Goal: Information Seeking & Learning: Learn about a topic

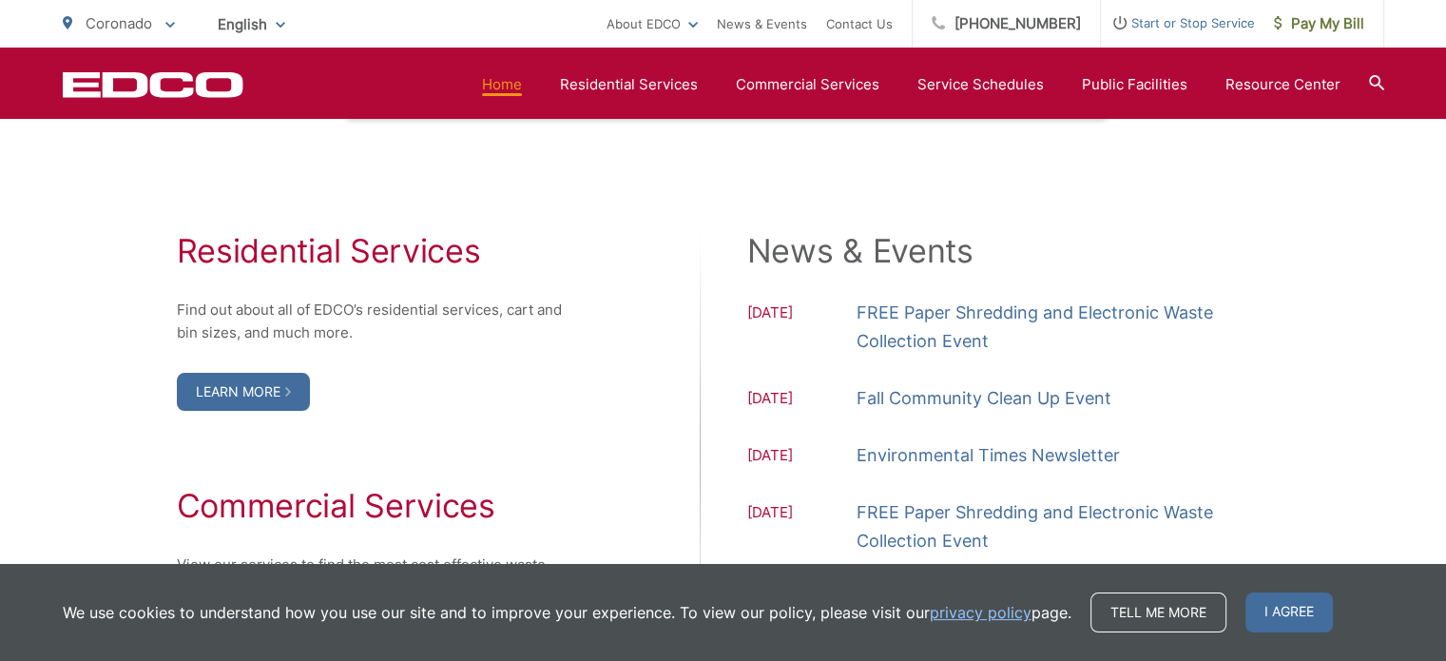
scroll to position [1902, 0]
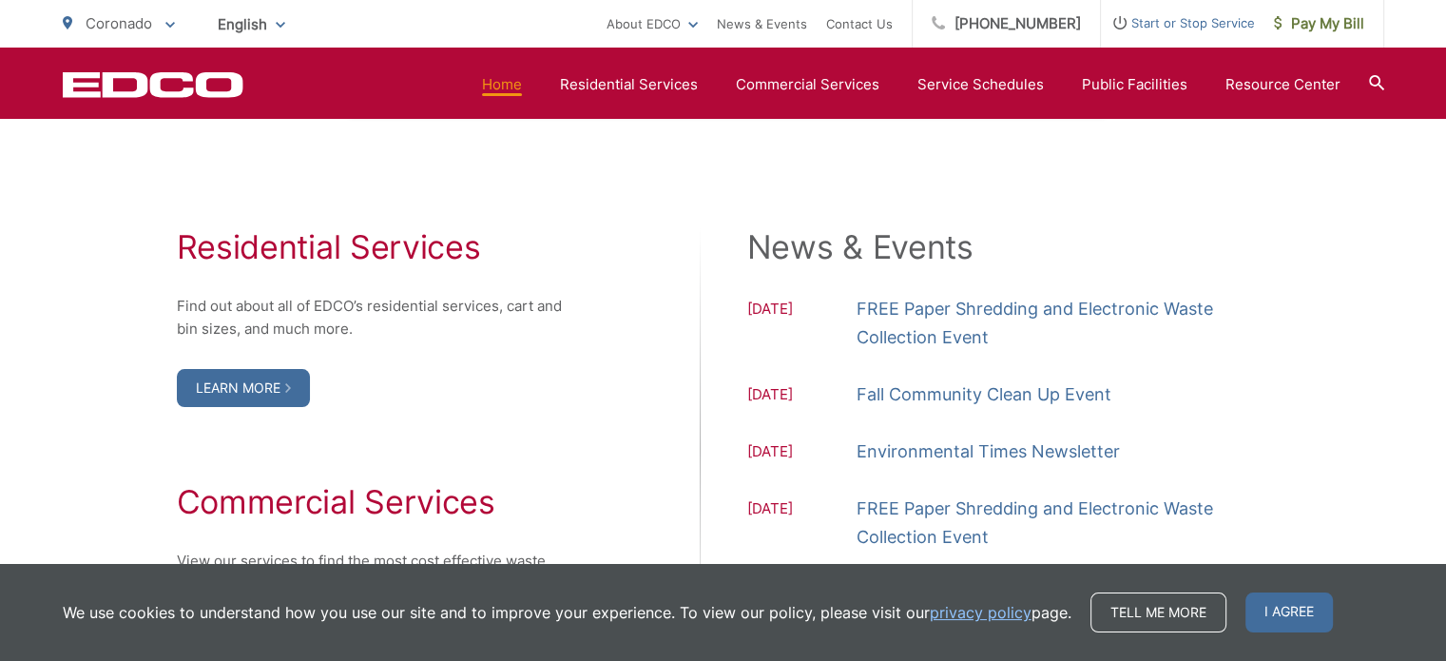
click at [915, 175] on div "Residential Services Find out about all of [PERSON_NAME]’s residential services…" at bounding box center [724, 445] width 1322 height 662
click at [617, 200] on div "Residential Services Find out about all of [PERSON_NAME]’s residential services…" at bounding box center [724, 445] width 1322 height 662
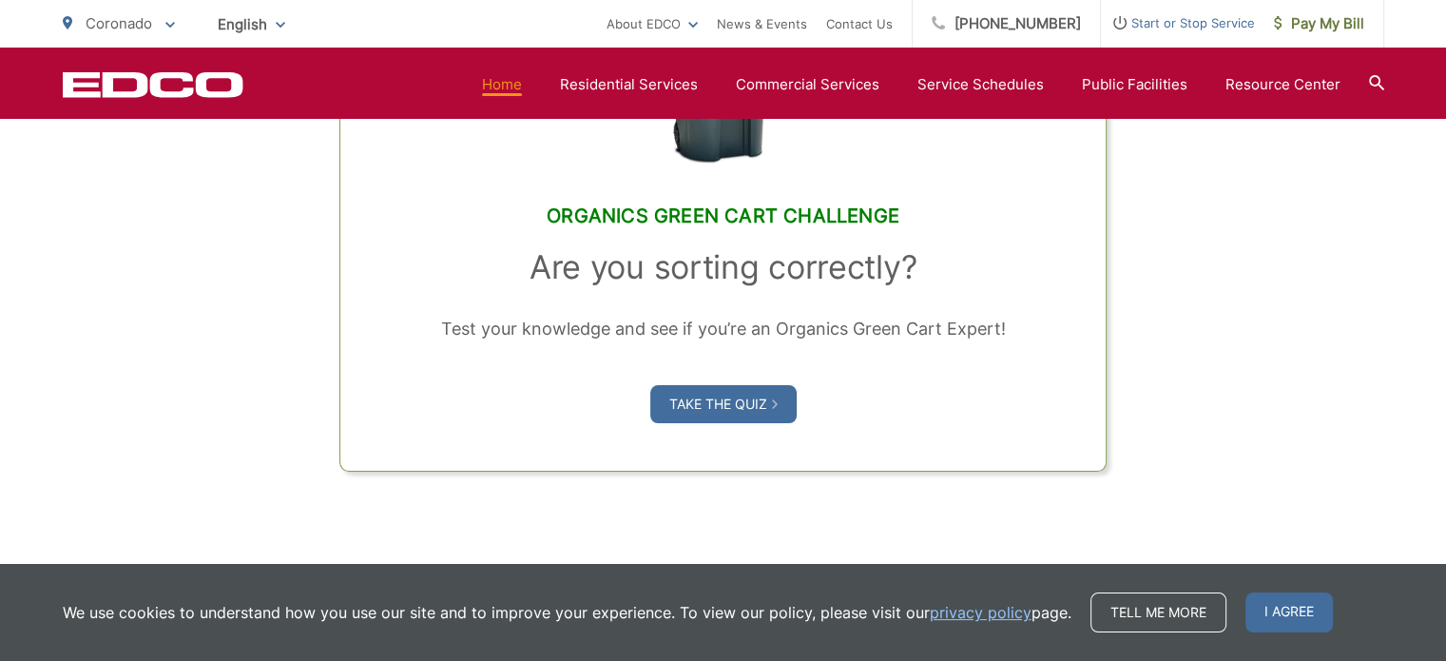
scroll to position [1616, 0]
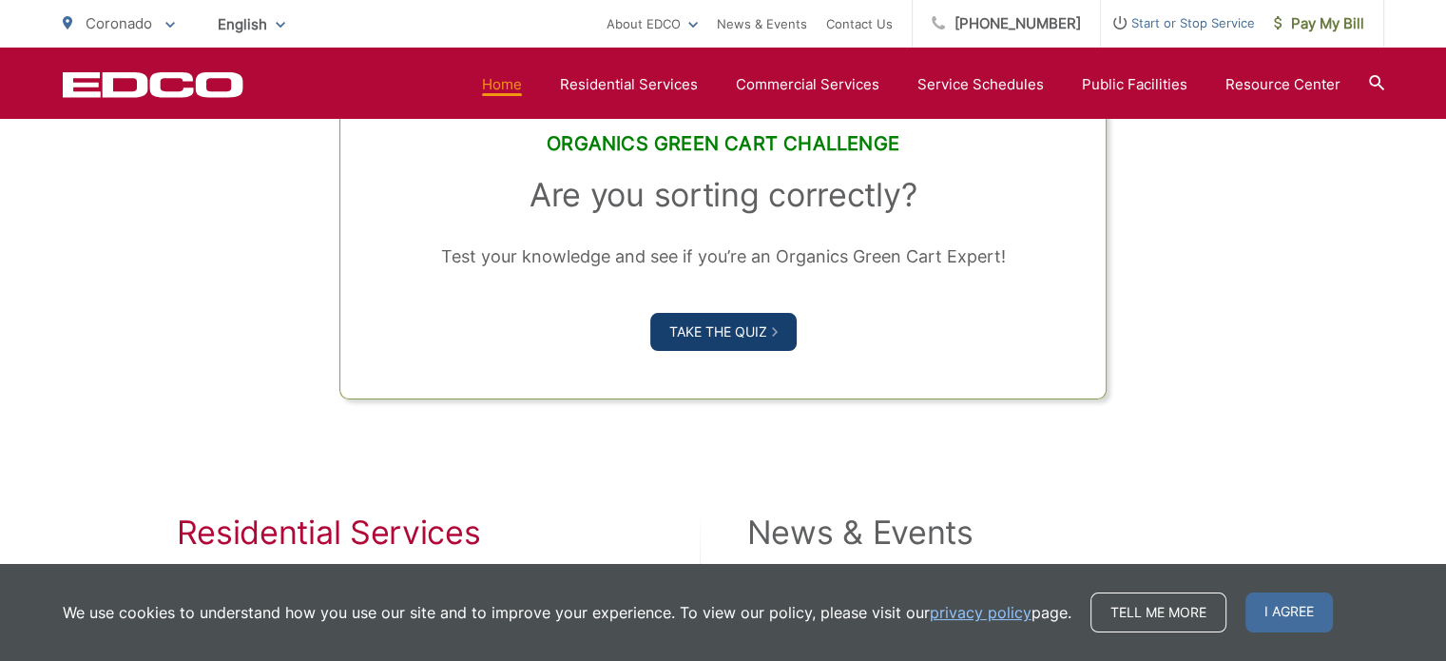
click at [688, 324] on link "Take the Quiz" at bounding box center [723, 332] width 146 height 38
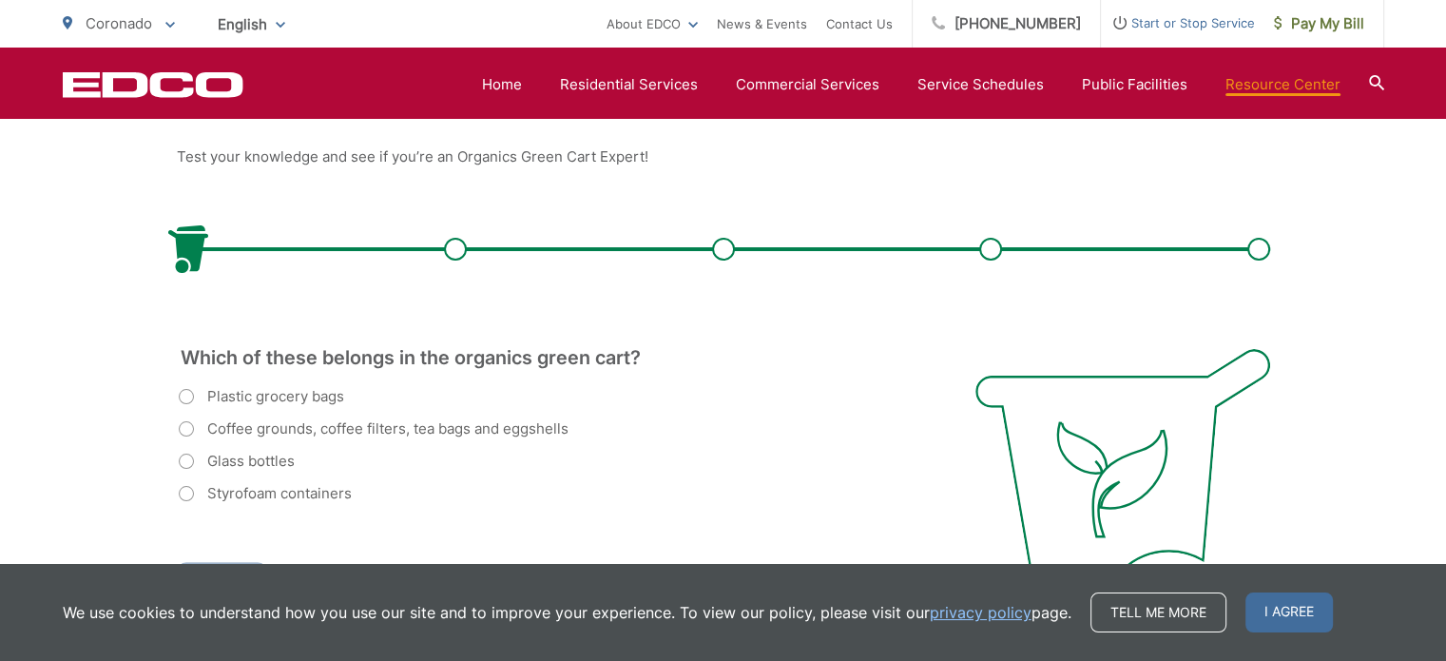
scroll to position [475, 0]
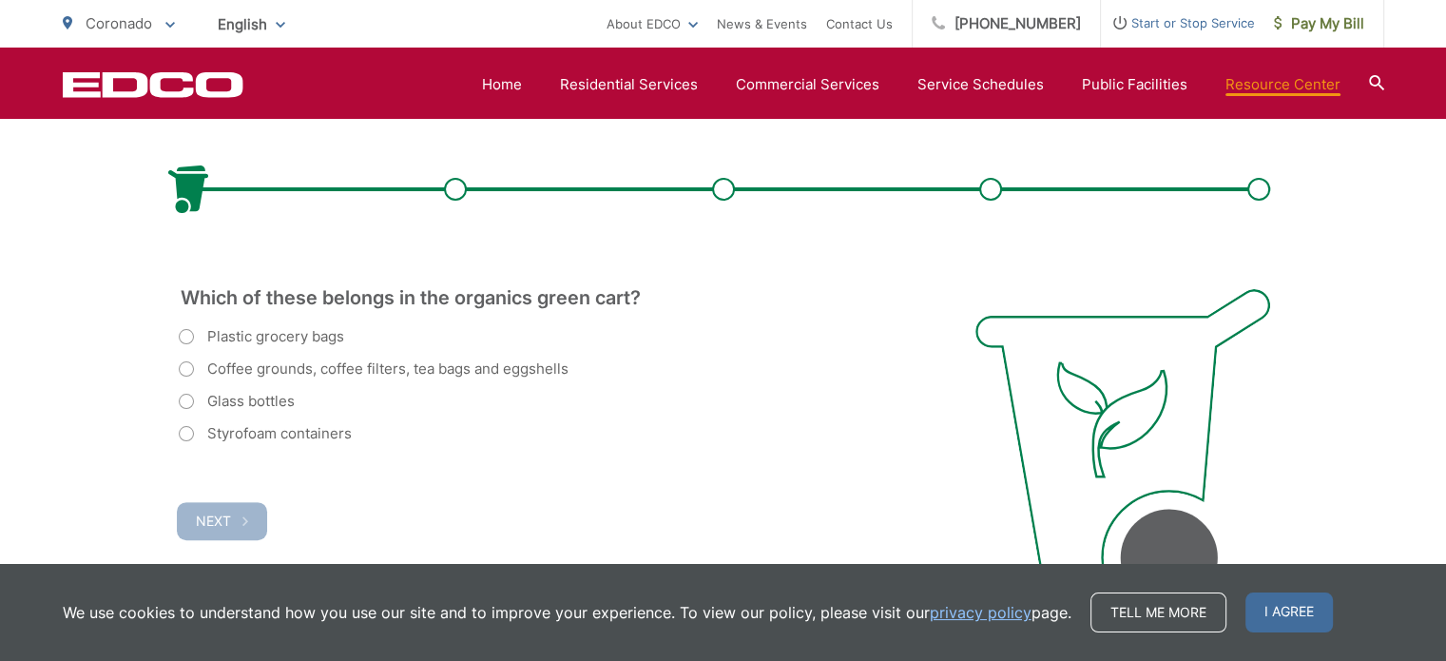
click at [184, 365] on label "Coffee grounds, coffee filters, tea bags and eggshells" at bounding box center [374, 369] width 390 height 23
radio input "true"
click at [213, 519] on span "Next" at bounding box center [213, 521] width 35 height 16
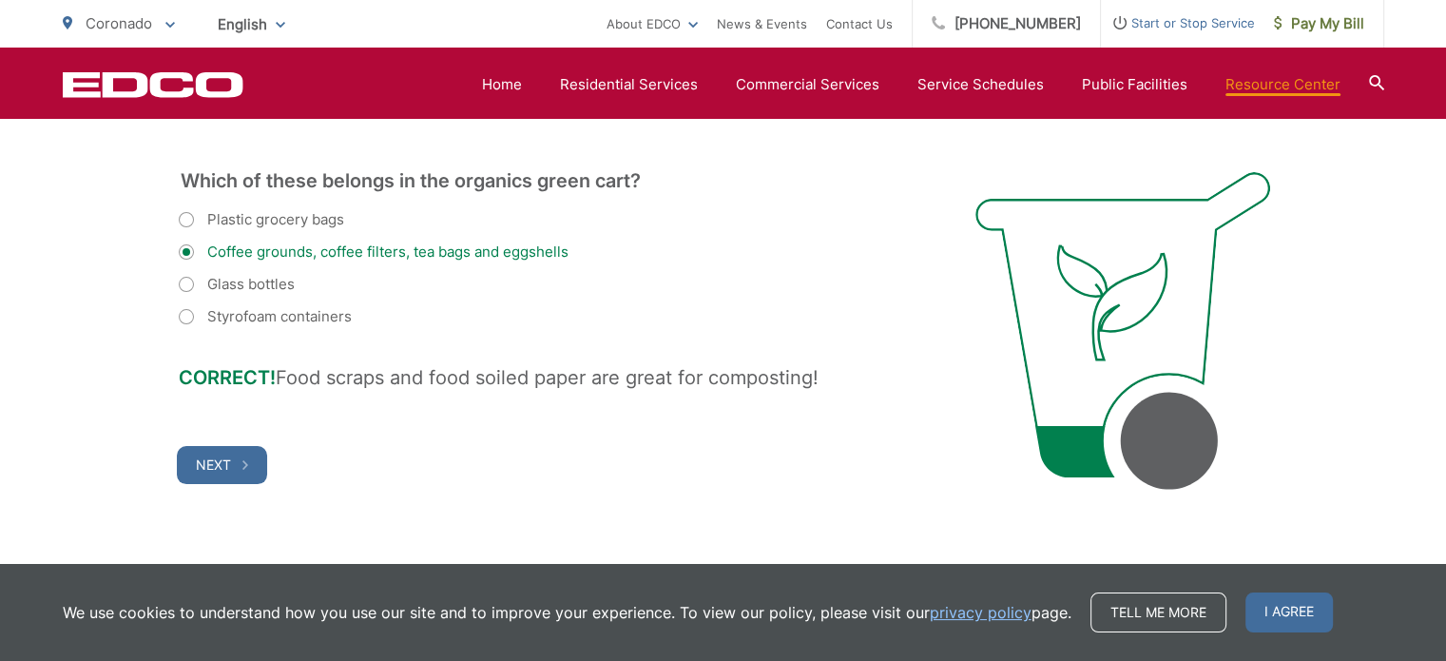
scroll to position [656, 0]
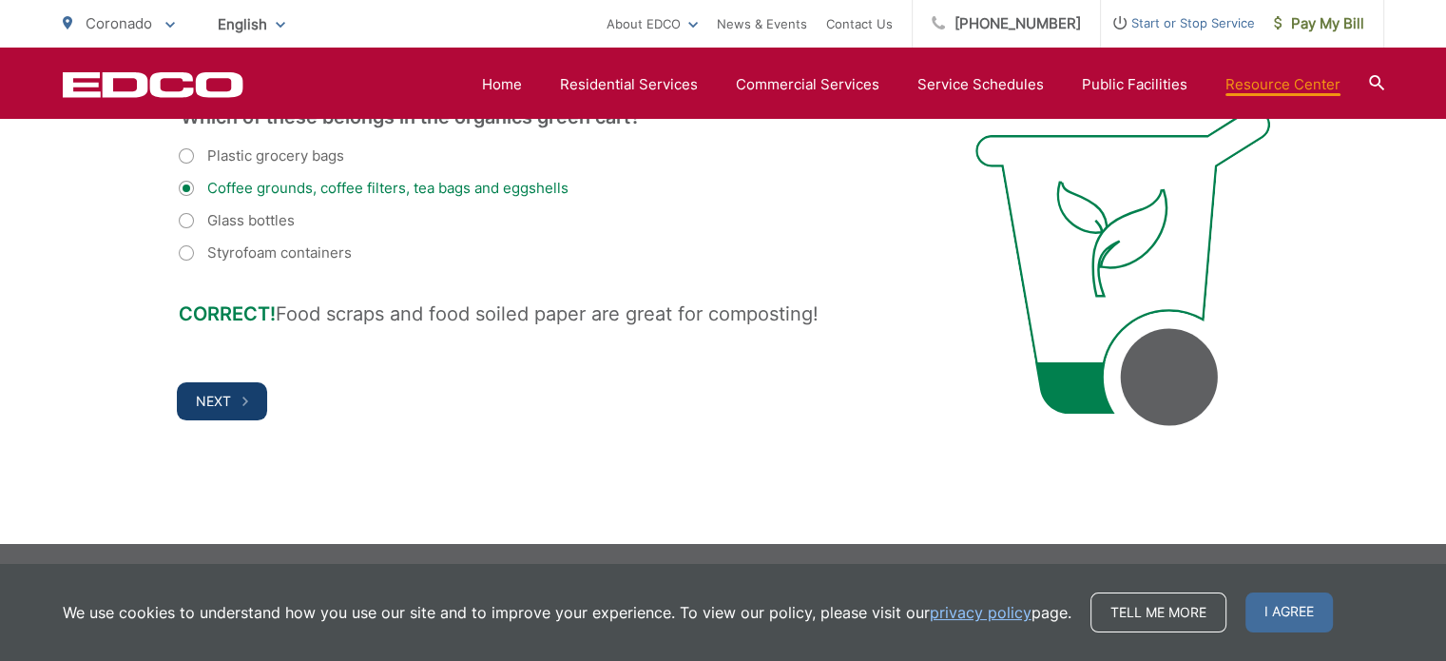
click at [220, 395] on span "Next" at bounding box center [213, 401] width 35 height 16
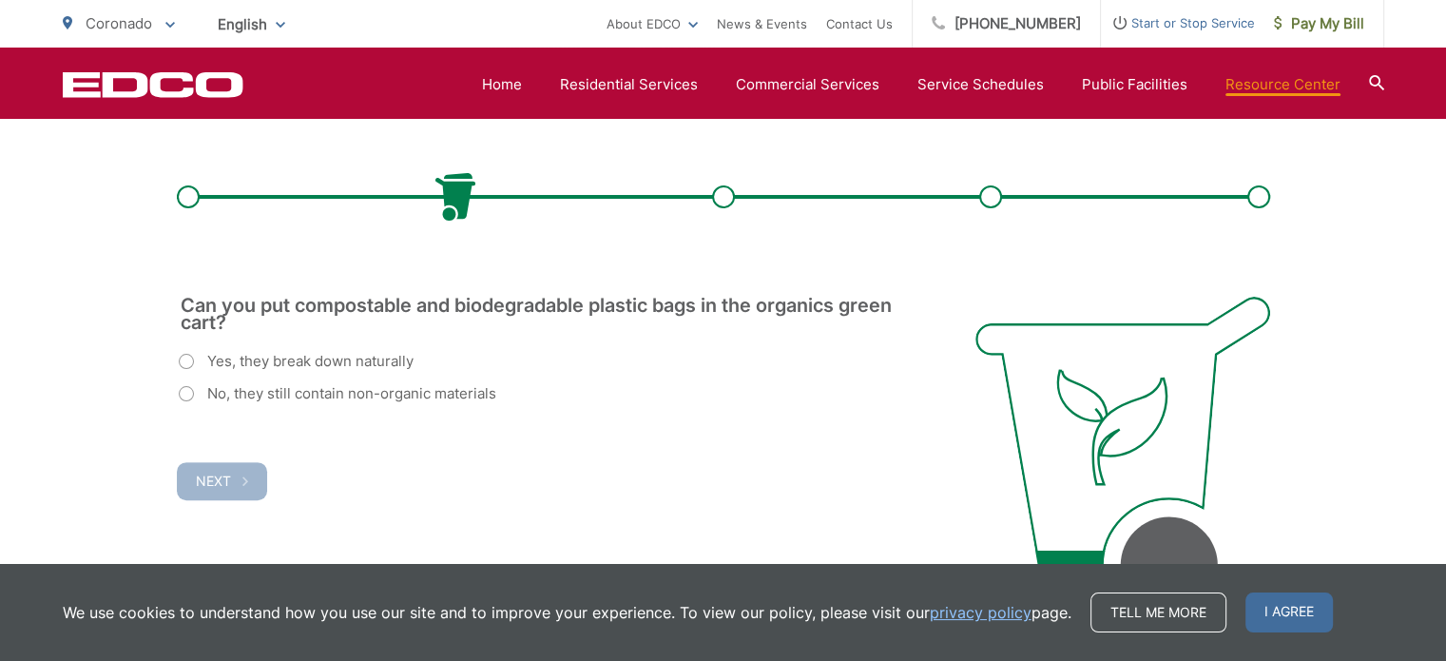
scroll to position [466, 0]
click at [183, 395] on label "No, they still contain non-organic materials" at bounding box center [338, 395] width 318 height 23
radio input "true"
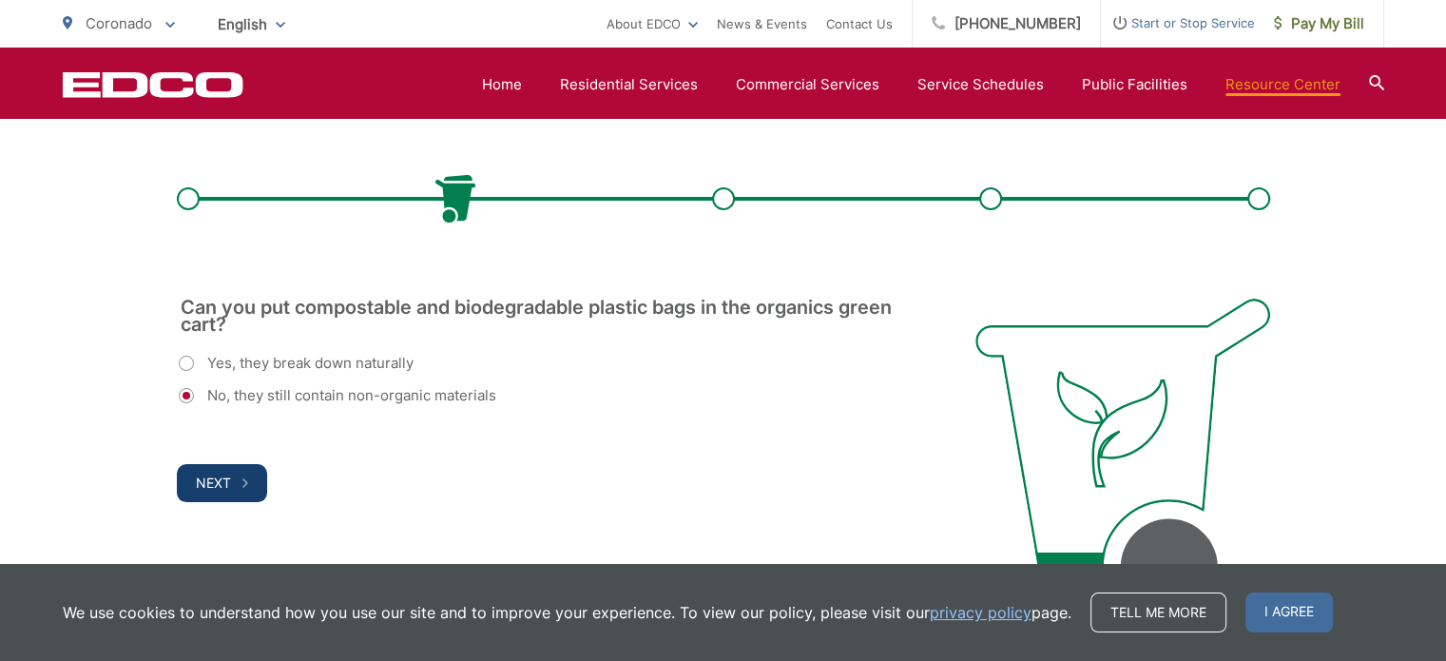
click at [217, 474] on span "Next" at bounding box center [213, 482] width 35 height 16
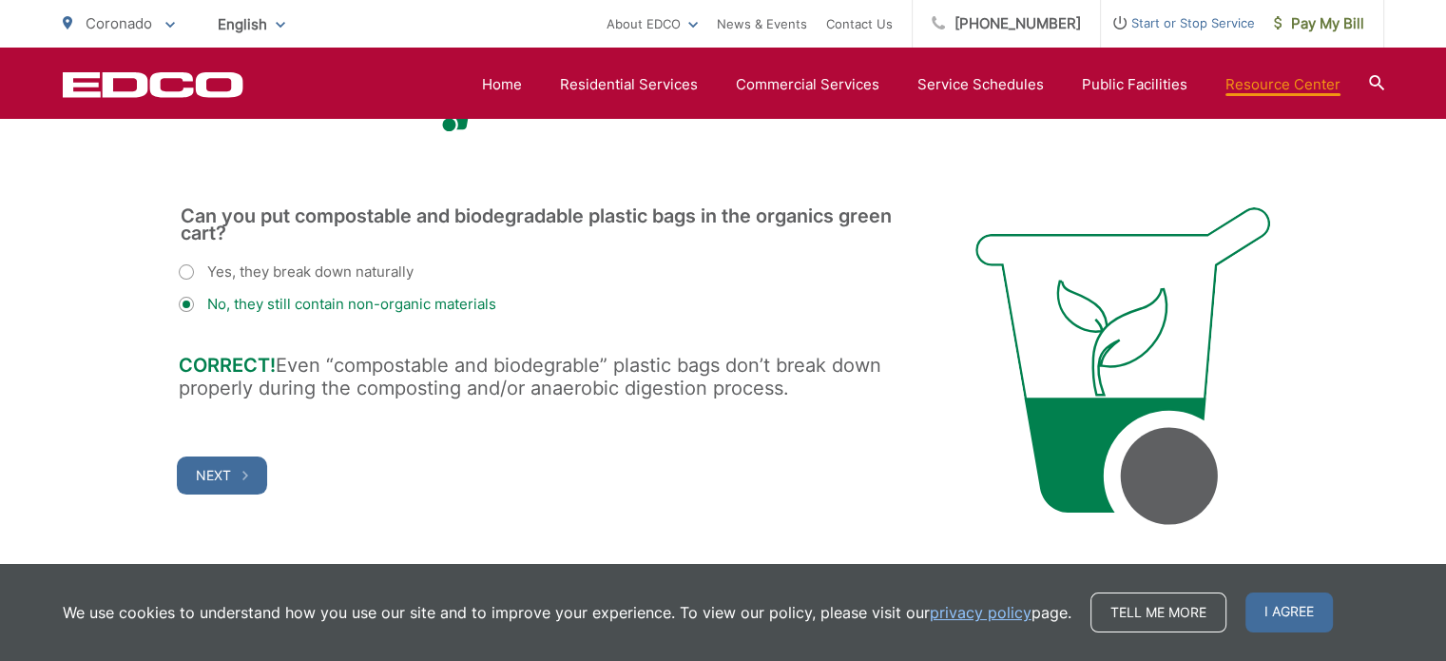
scroll to position [561, 0]
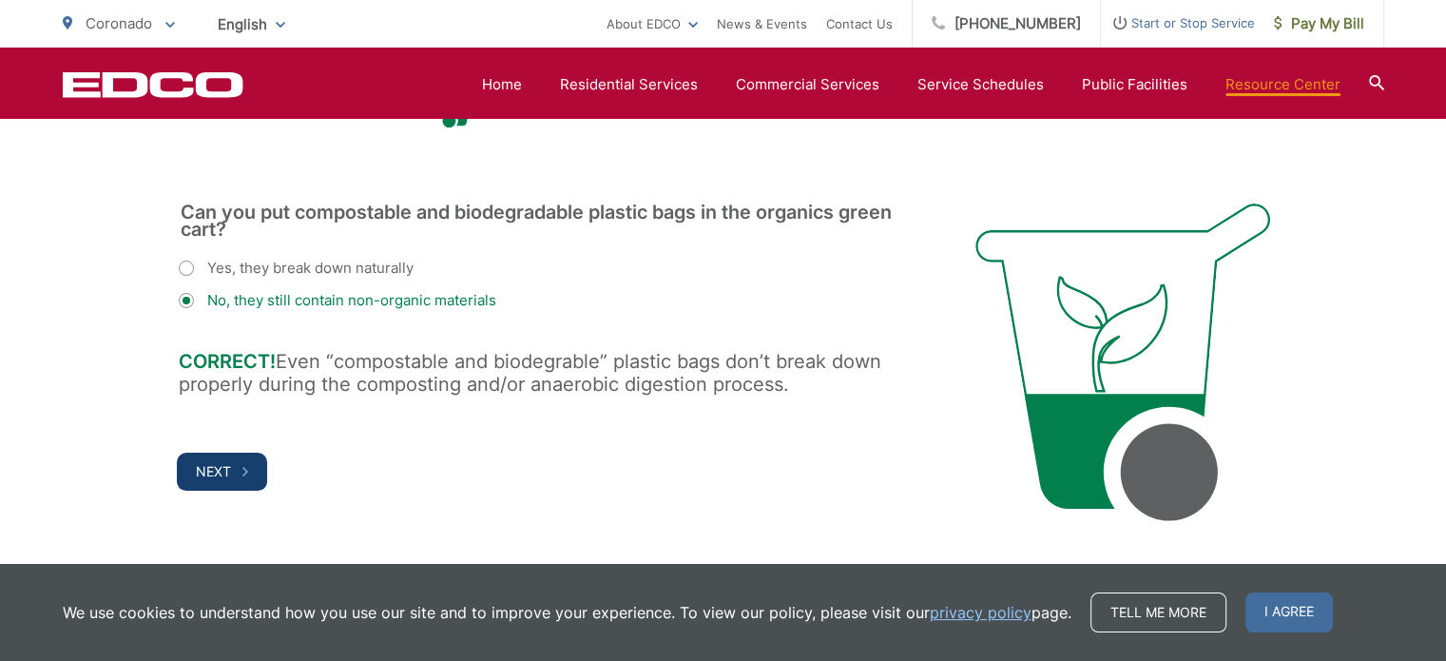
click at [216, 463] on span "Next" at bounding box center [213, 471] width 35 height 16
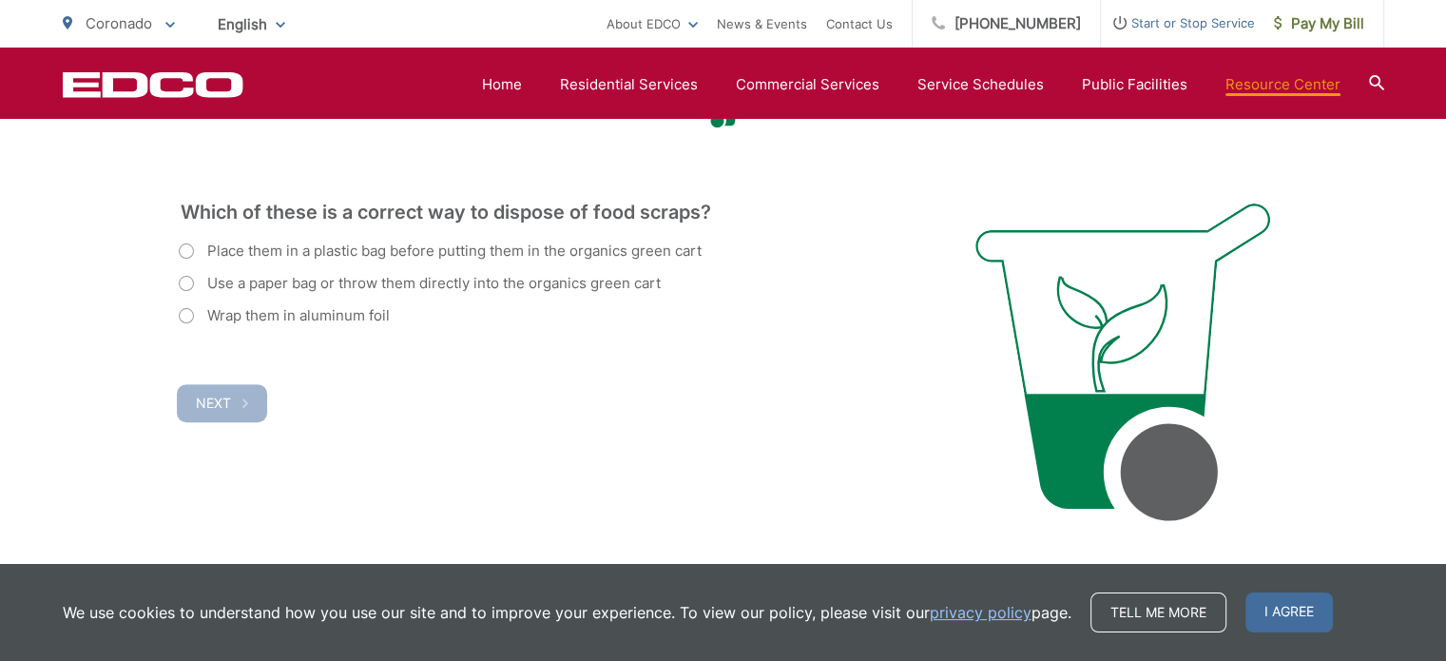
click at [183, 278] on label "Use a paper bag or throw them directly into the organics green cart" at bounding box center [420, 283] width 482 height 23
radio input "true"
click at [220, 408] on span "Next" at bounding box center [213, 403] width 35 height 16
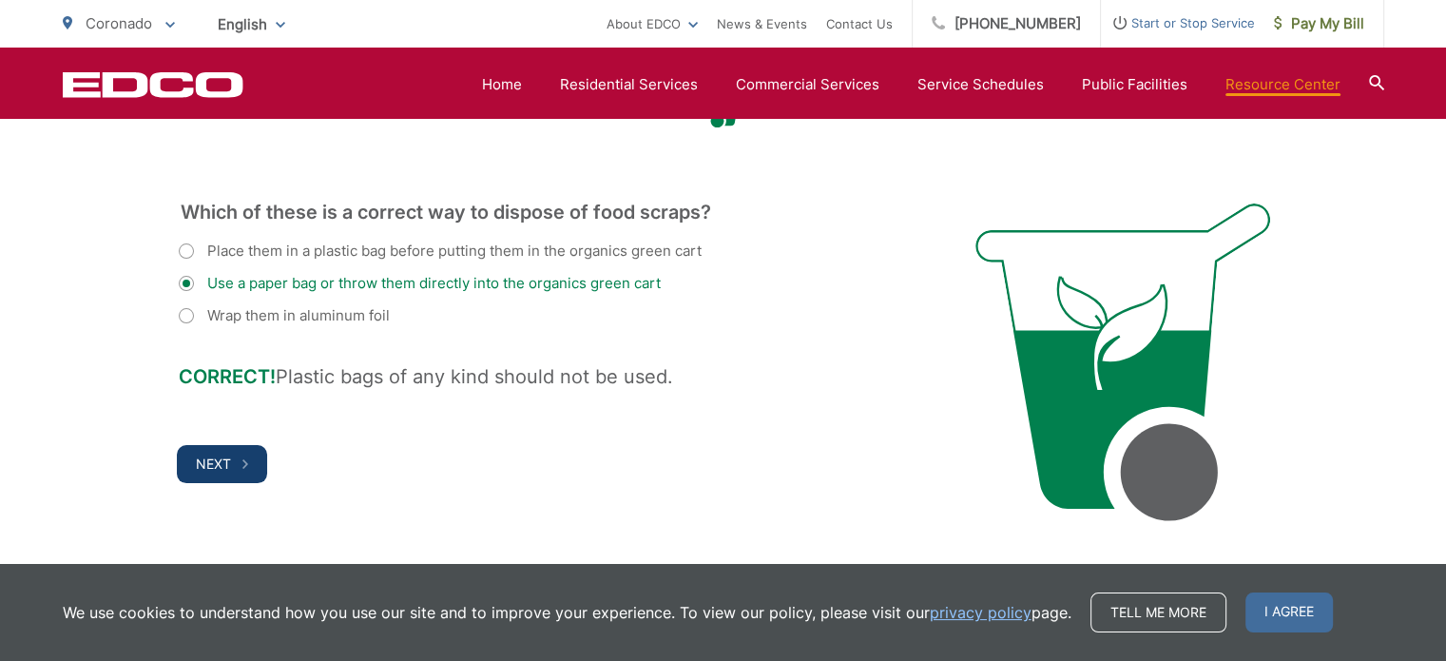
click at [204, 459] on span "Next" at bounding box center [213, 463] width 35 height 16
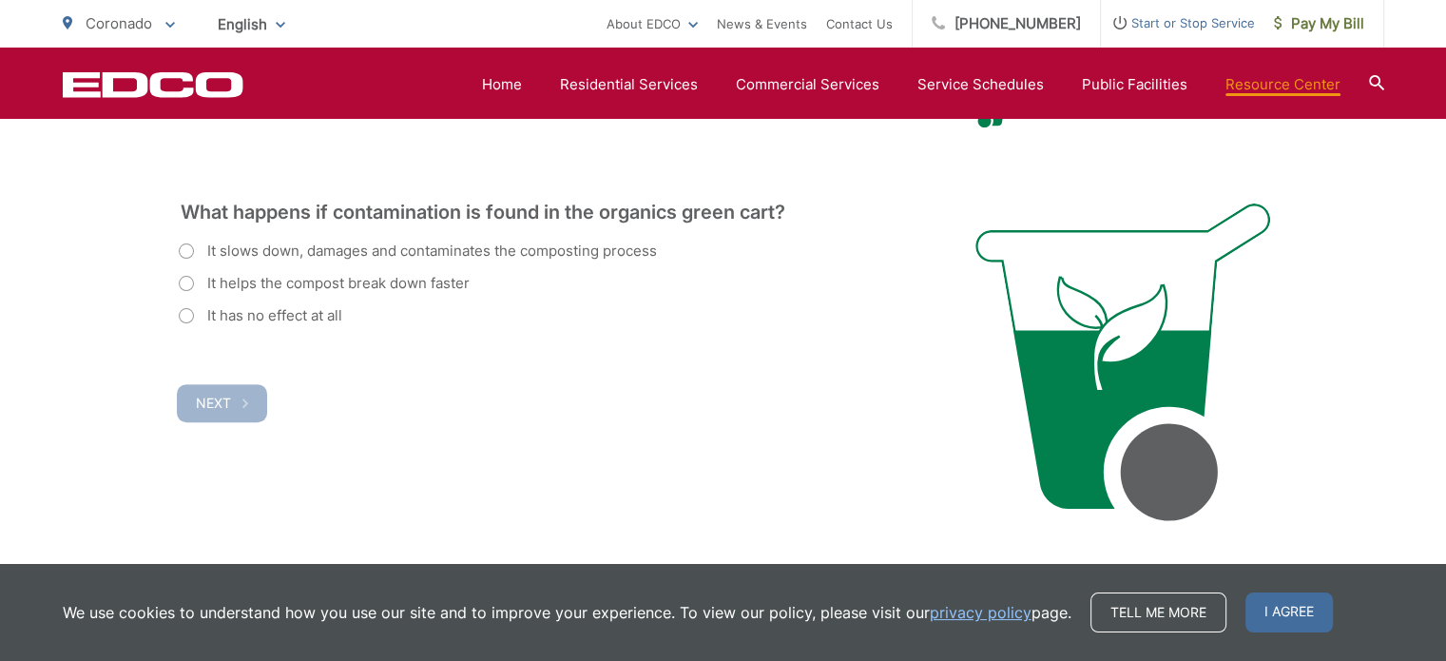
click at [186, 251] on label "It slows down, damages and contaminates the composting process" at bounding box center [418, 251] width 478 height 23
radio input "true"
click at [220, 402] on span "Next" at bounding box center [213, 403] width 35 height 16
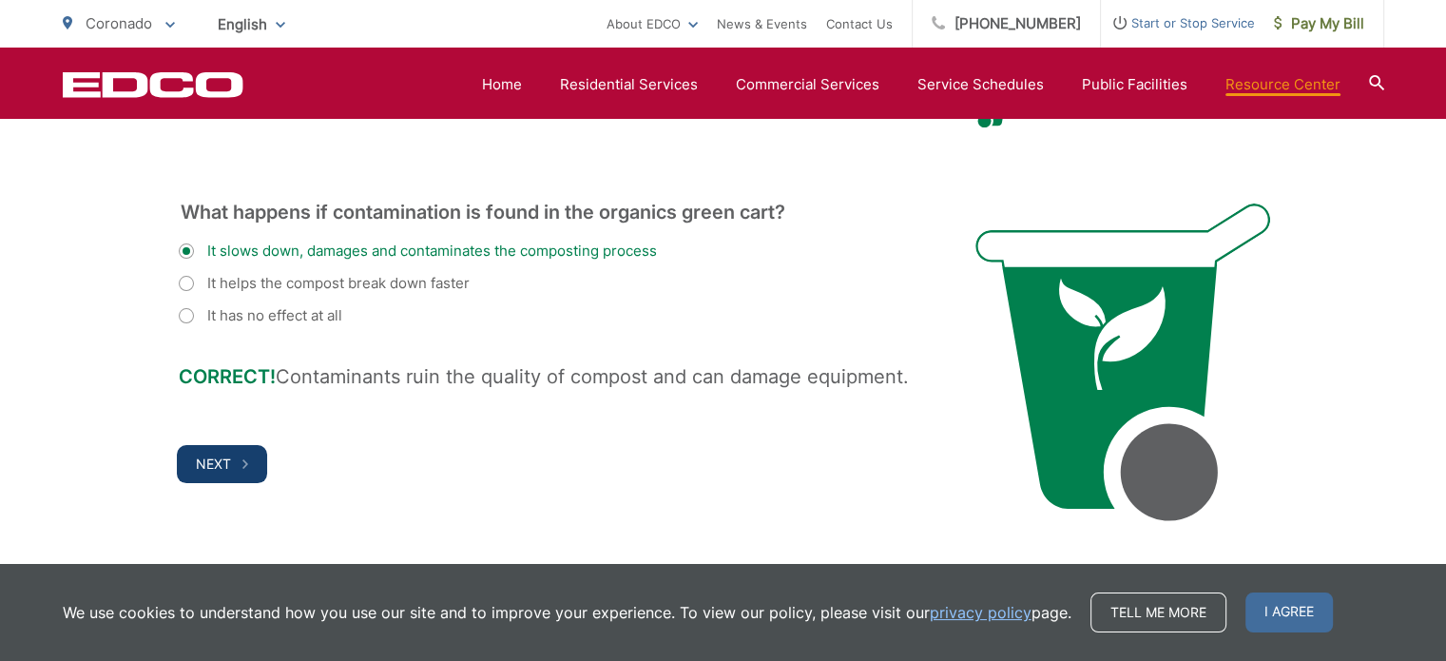
click at [208, 455] on span "Next" at bounding box center [213, 463] width 35 height 16
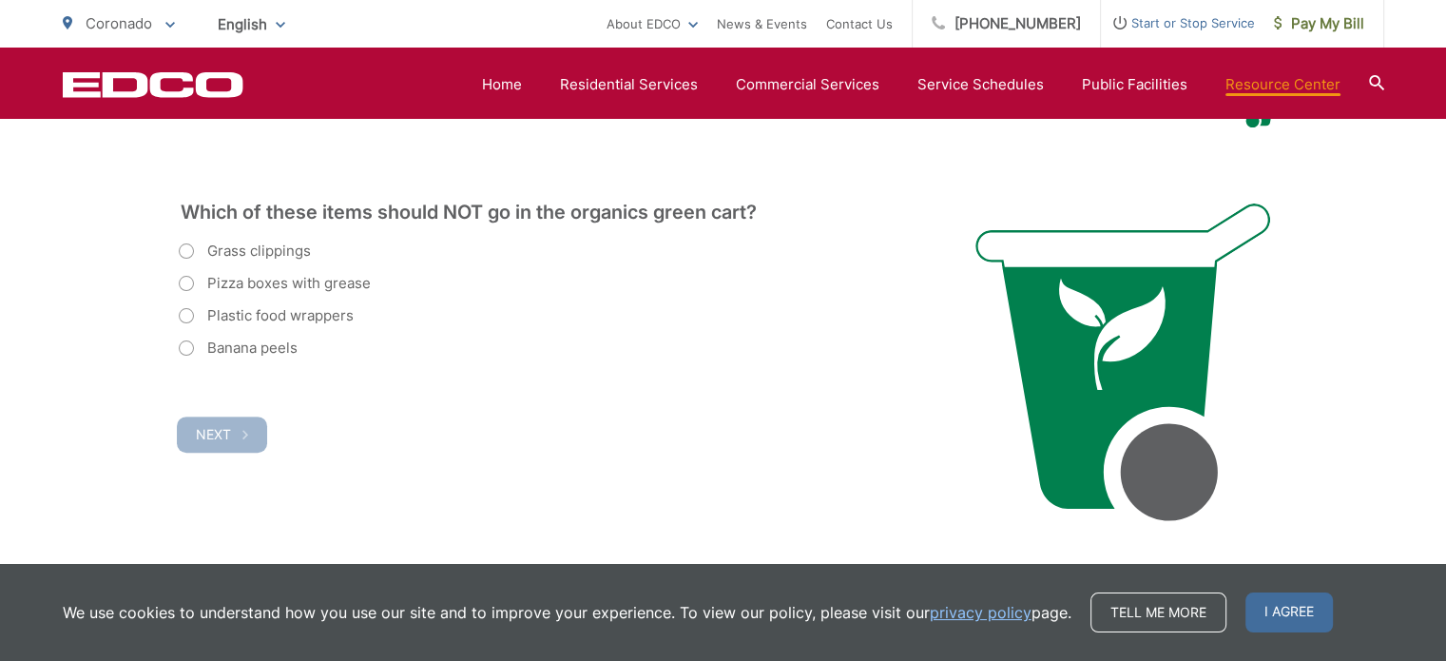
click at [181, 318] on label "Plastic food wrappers" at bounding box center [266, 315] width 175 height 23
radio input "true"
click at [215, 433] on span "Next" at bounding box center [213, 434] width 35 height 16
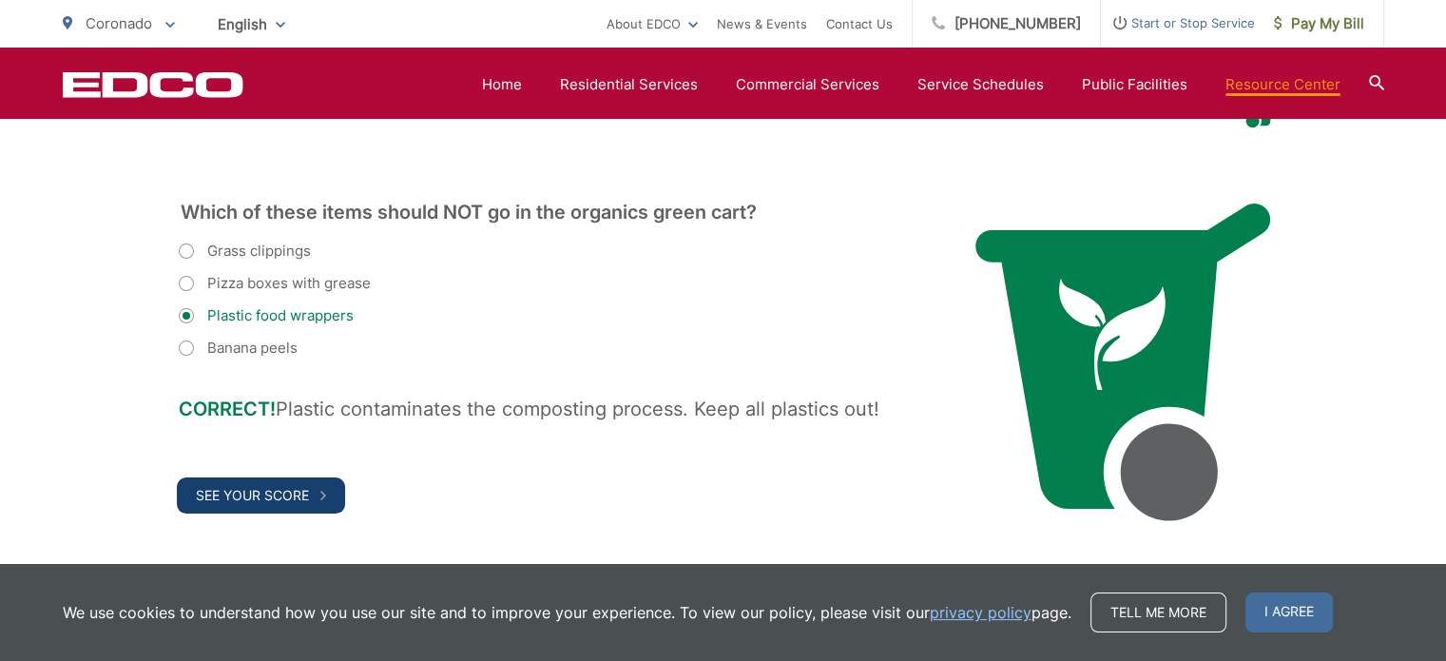
click at [231, 485] on button "See Your Score" at bounding box center [261, 495] width 168 height 36
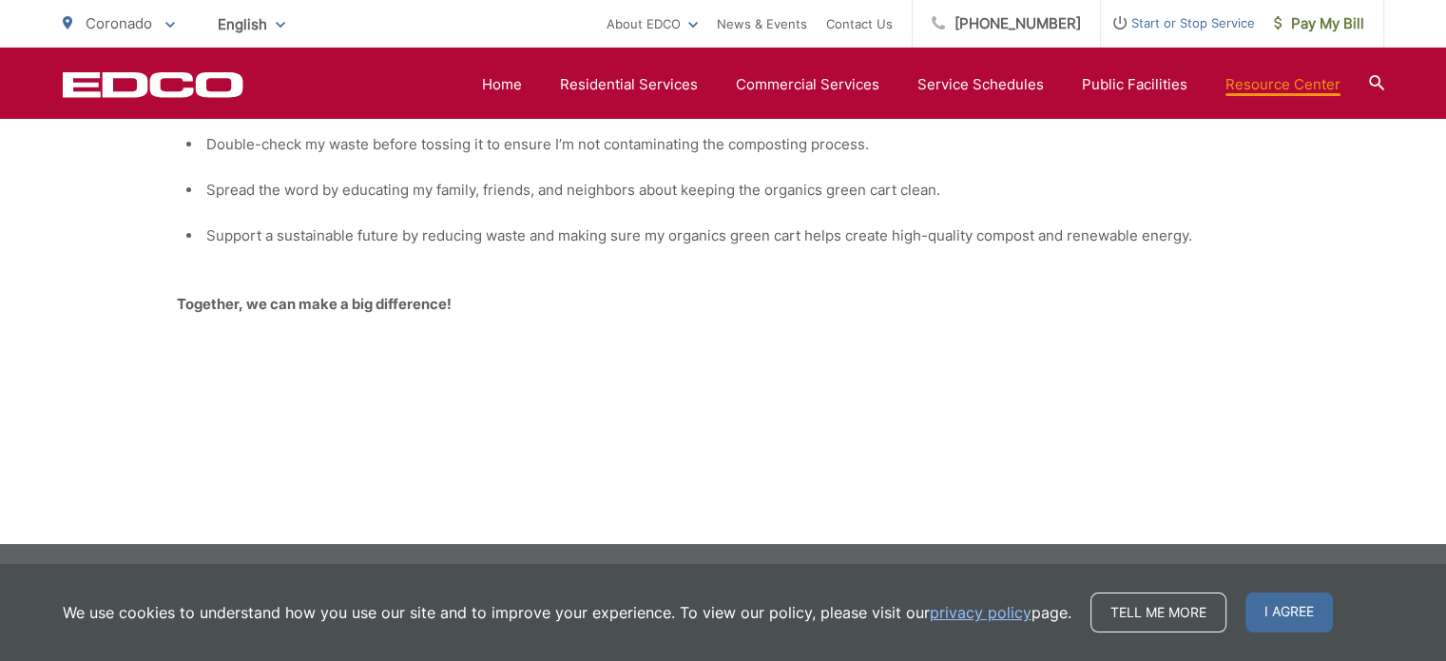
scroll to position [1161, 0]
